Goal: Navigation & Orientation: Find specific page/section

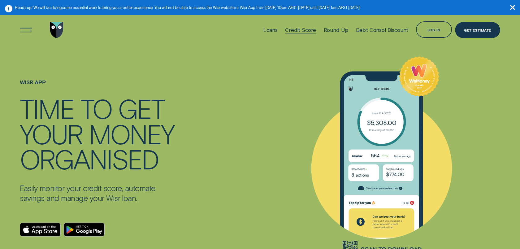
click at [303, 29] on div "Credit Score" at bounding box center [300, 30] width 31 height 6
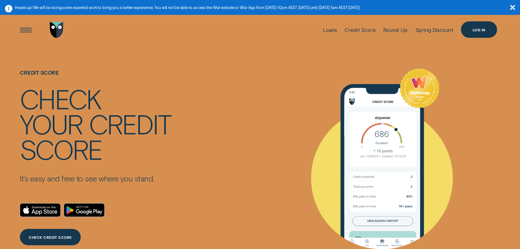
click at [482, 31] on div "Log in" at bounding box center [478, 29] width 13 height 3
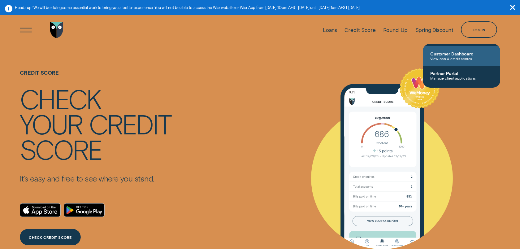
click at [449, 53] on span "Customer Dashboard" at bounding box center [461, 53] width 62 height 5
